Goal: Information Seeking & Learning: Check status

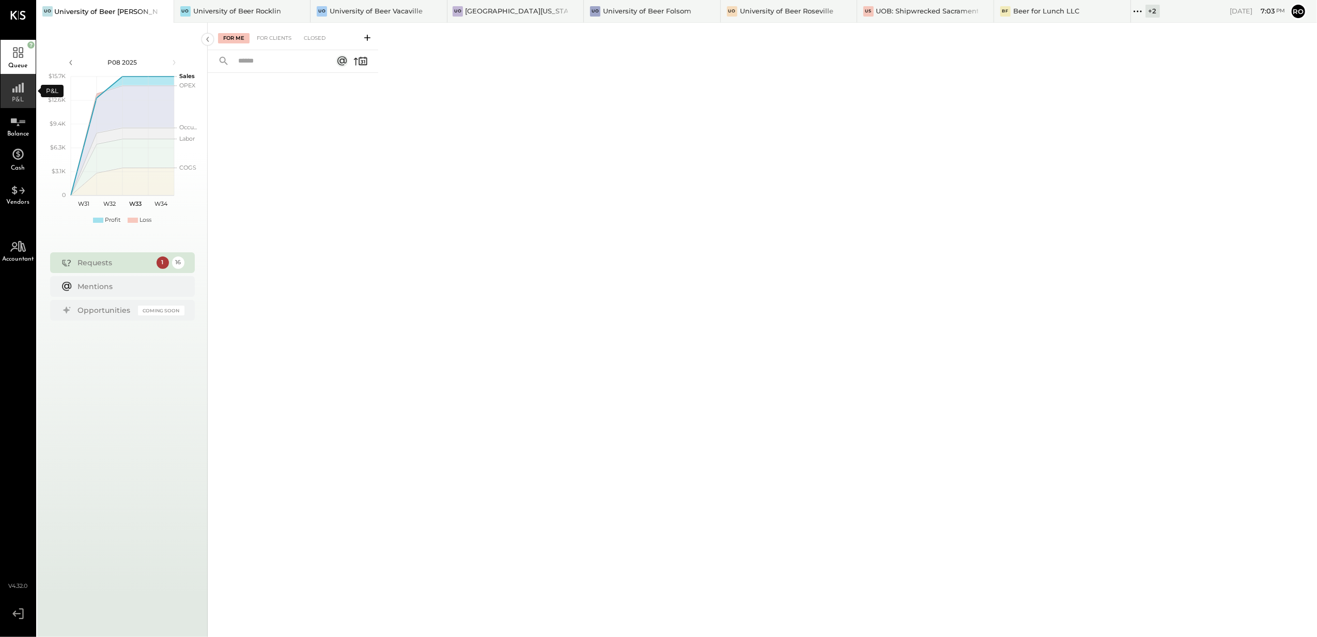
click at [21, 94] on div "P&L" at bounding box center [18, 91] width 35 height 34
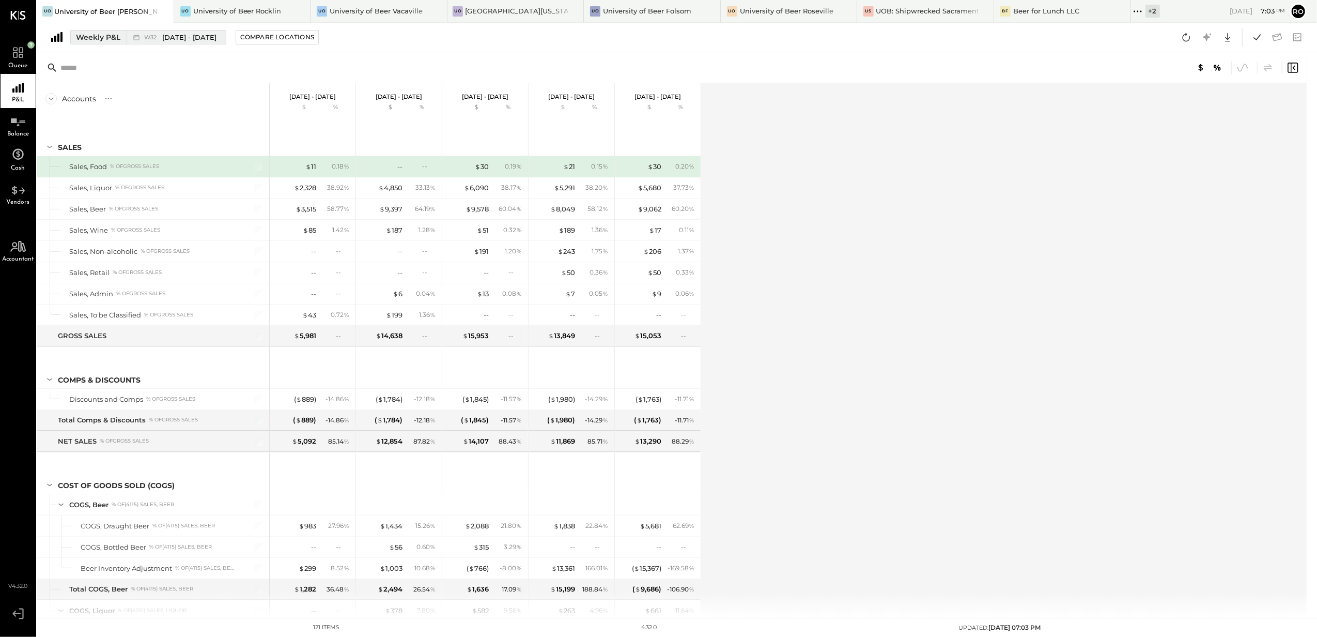
click at [91, 38] on div "Weekly P&L" at bounding box center [98, 37] width 44 height 10
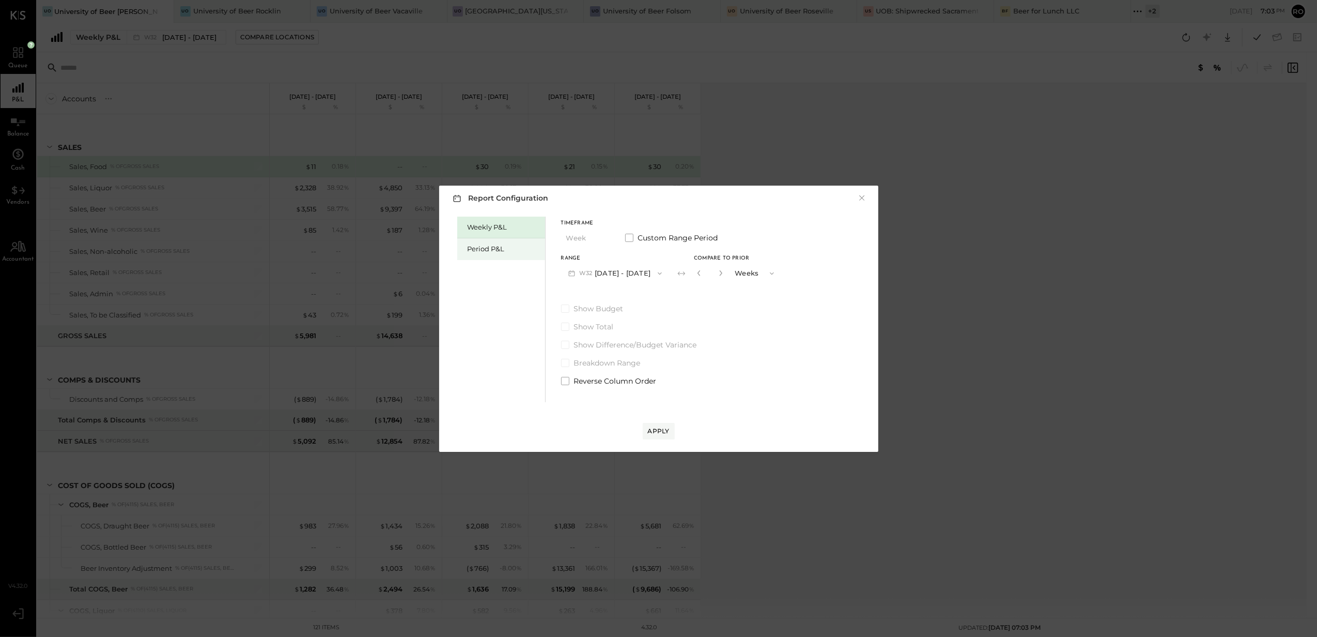
click at [480, 249] on div "Period P&L" at bounding box center [504, 249] width 72 height 10
click at [630, 269] on button "P08 [DATE] - [DATE]" at bounding box center [614, 273] width 107 height 19
click at [496, 250] on div "Period P&L" at bounding box center [504, 249] width 72 height 10
click at [606, 276] on button "P08 [DATE] - [DATE]" at bounding box center [614, 273] width 107 height 19
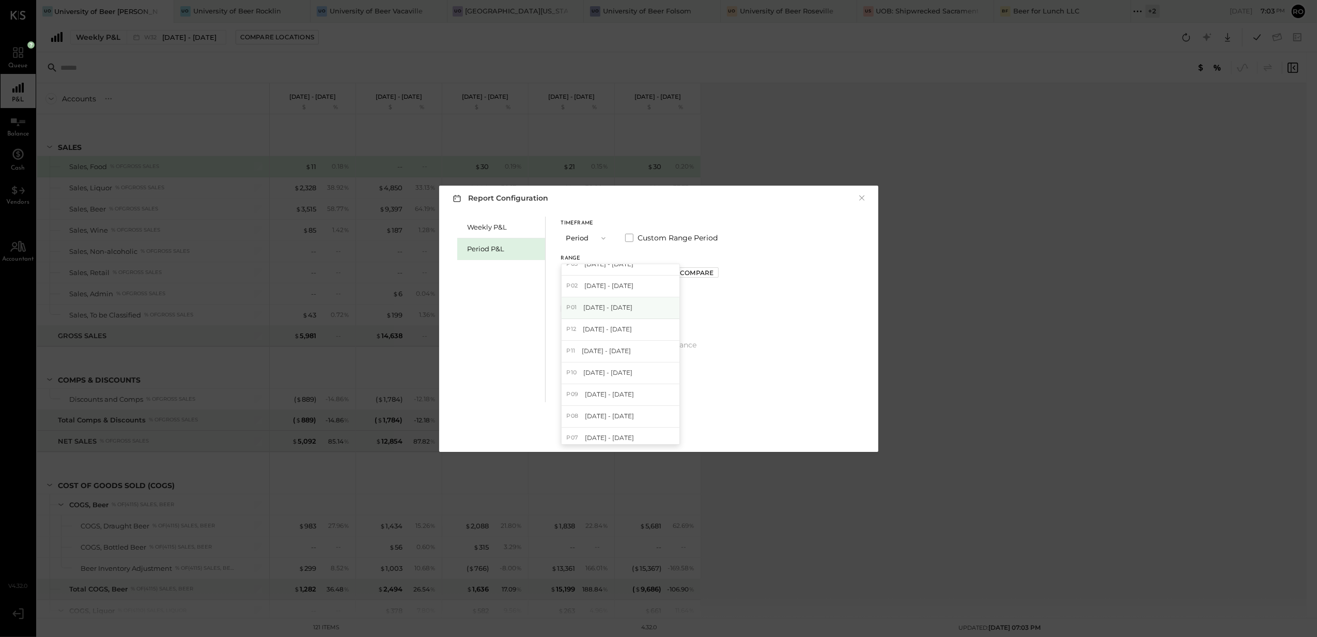
scroll to position [137, 0]
click at [627, 312] on span "[DATE] - [DATE]" at bounding box center [607, 310] width 49 height 9
click at [710, 271] on div "Compare" at bounding box center [695, 272] width 34 height 9
click at [722, 273] on button "button" at bounding box center [718, 272] width 8 height 11
click at [719, 273] on icon "button" at bounding box center [718, 273] width 3 height 6
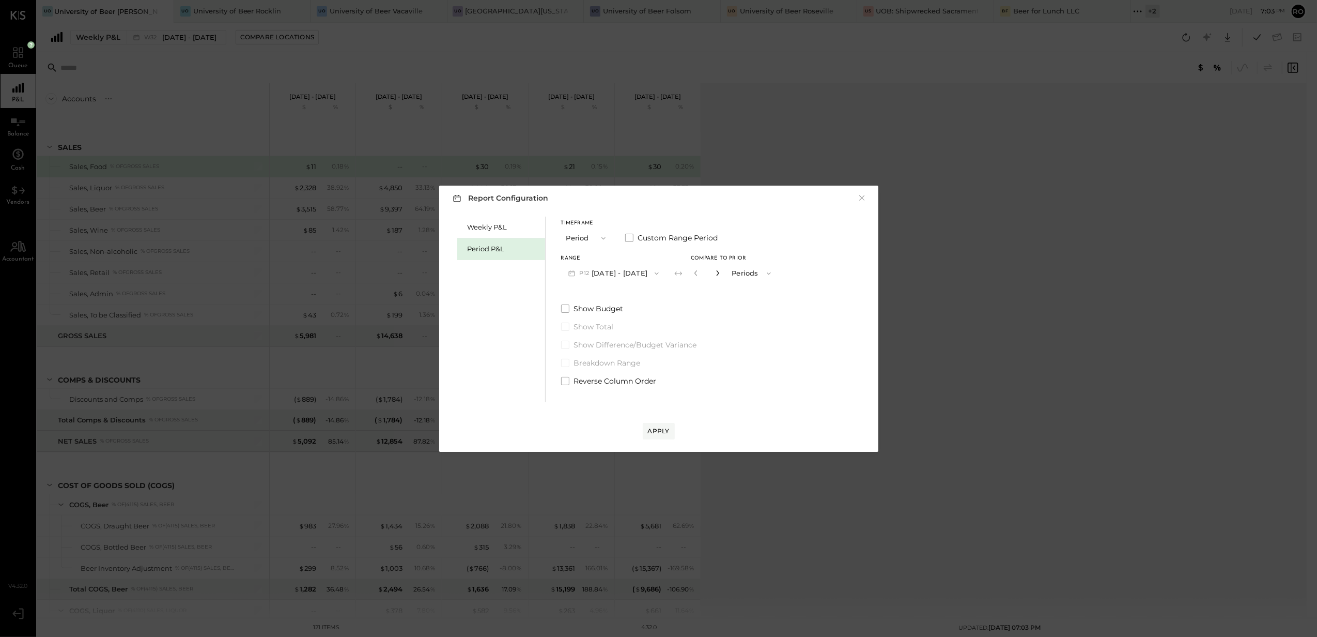
click at [719, 273] on icon "button" at bounding box center [718, 273] width 3 height 6
type input "*"
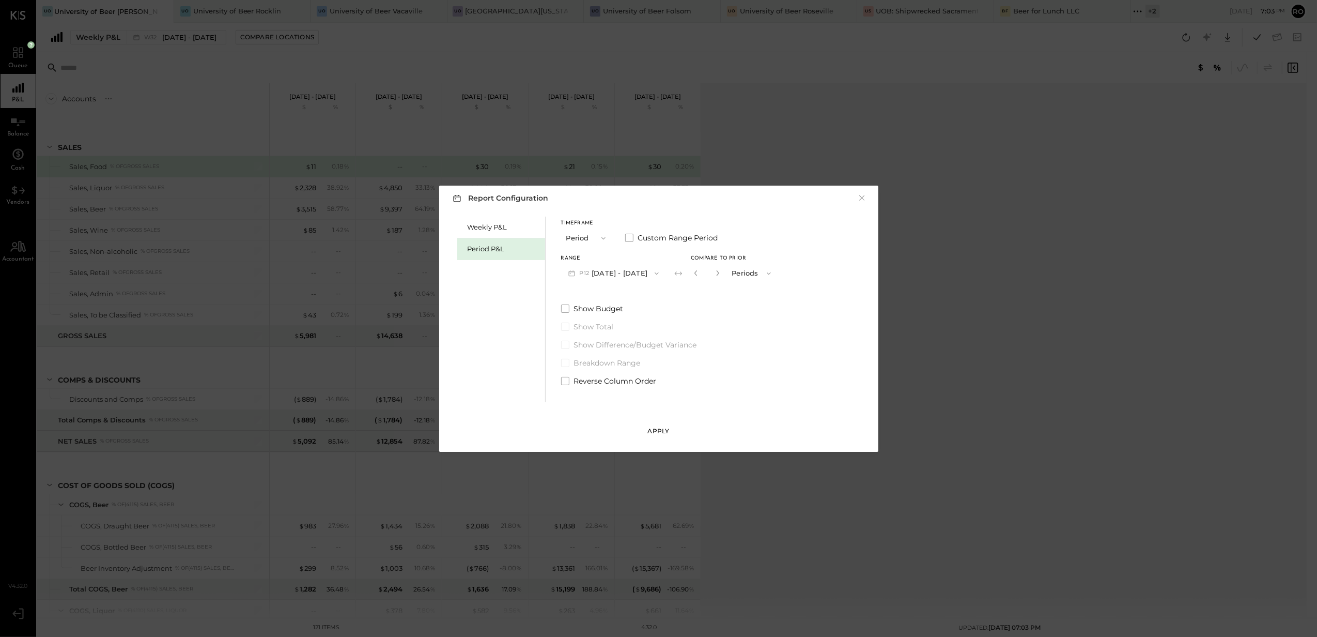
click at [659, 430] on div "Apply" at bounding box center [659, 430] width 22 height 9
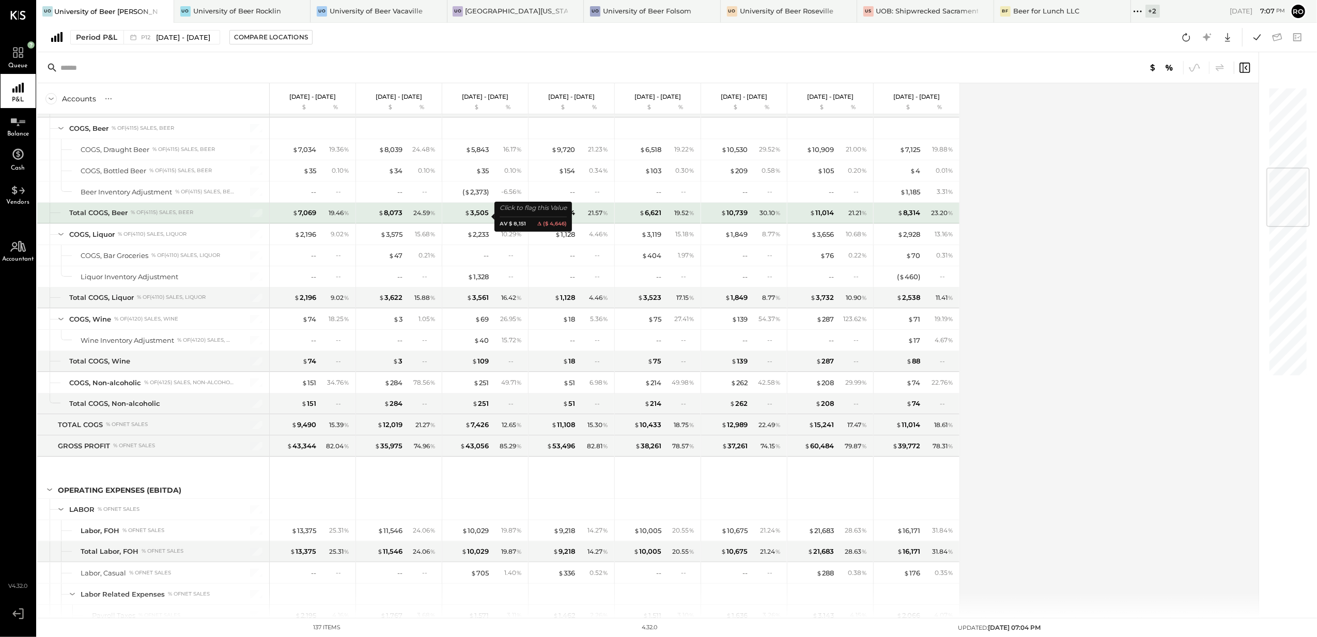
scroll to position [689, 0]
